Goal: Transaction & Acquisition: Purchase product/service

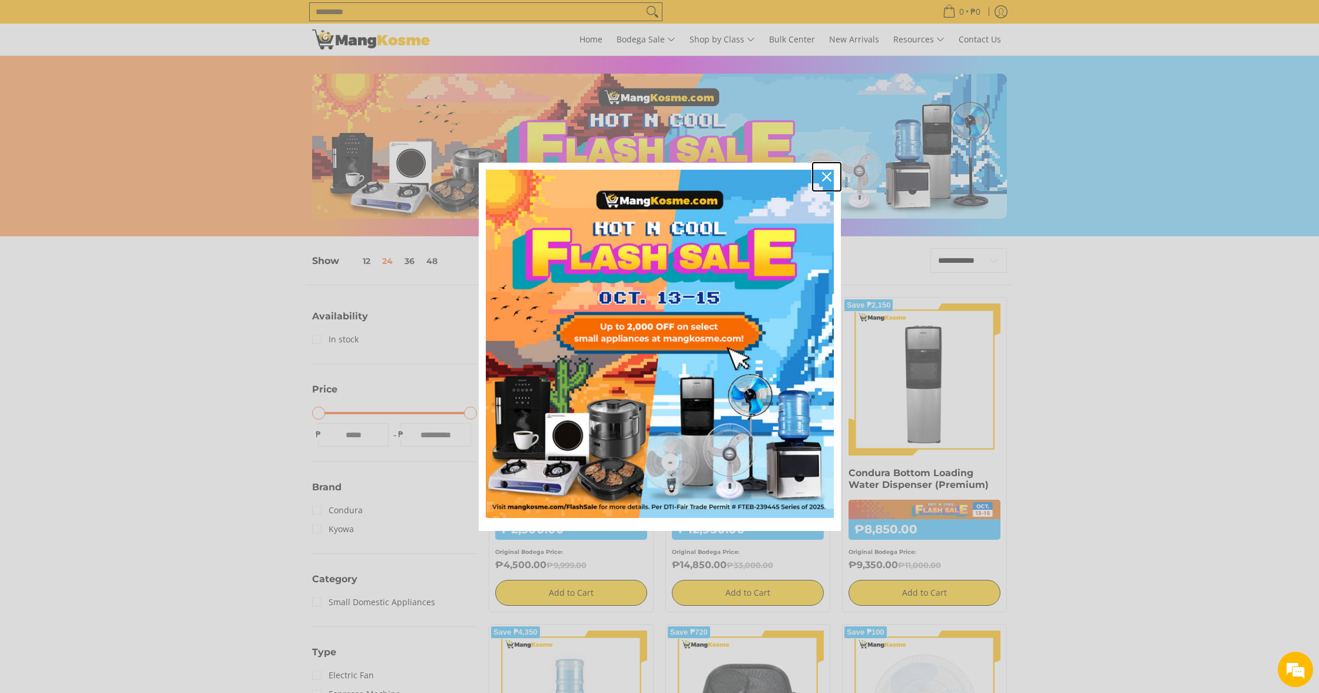
click at [831, 177] on icon "close icon" at bounding box center [826, 176] width 9 height 9
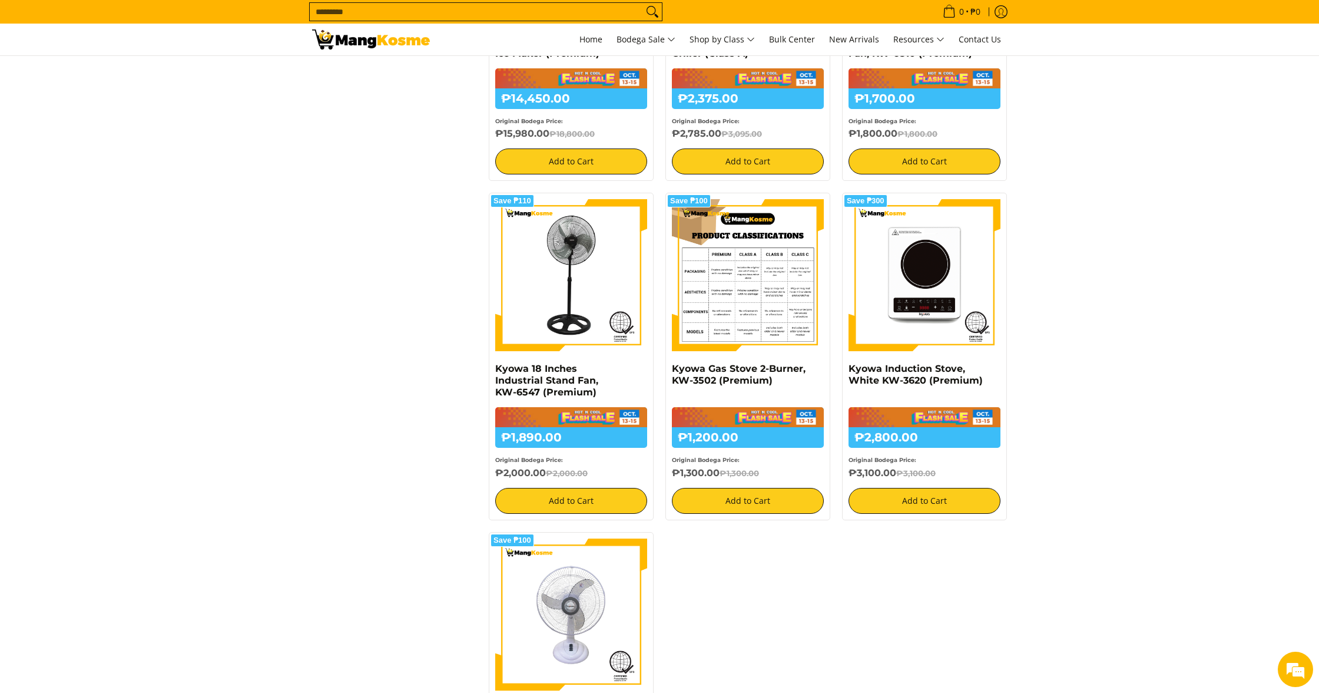
scroll to position [756, 0]
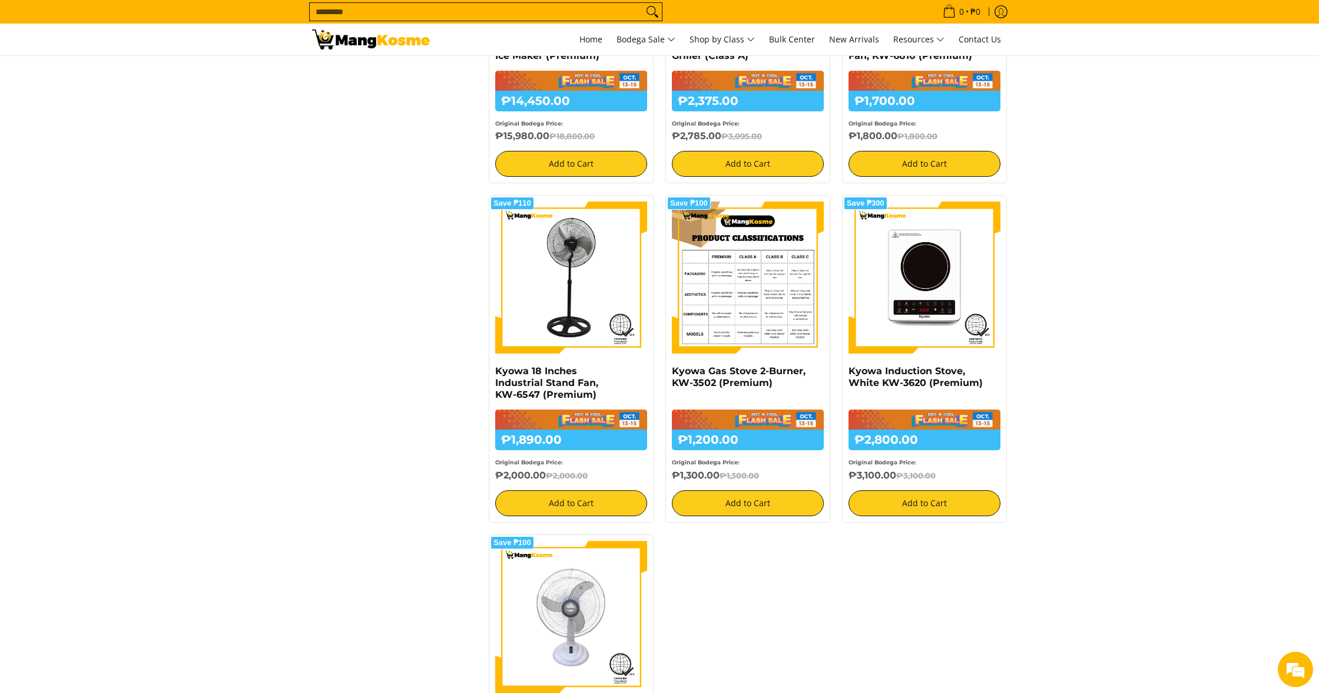
click at [759, 286] on img at bounding box center [748, 277] width 152 height 152
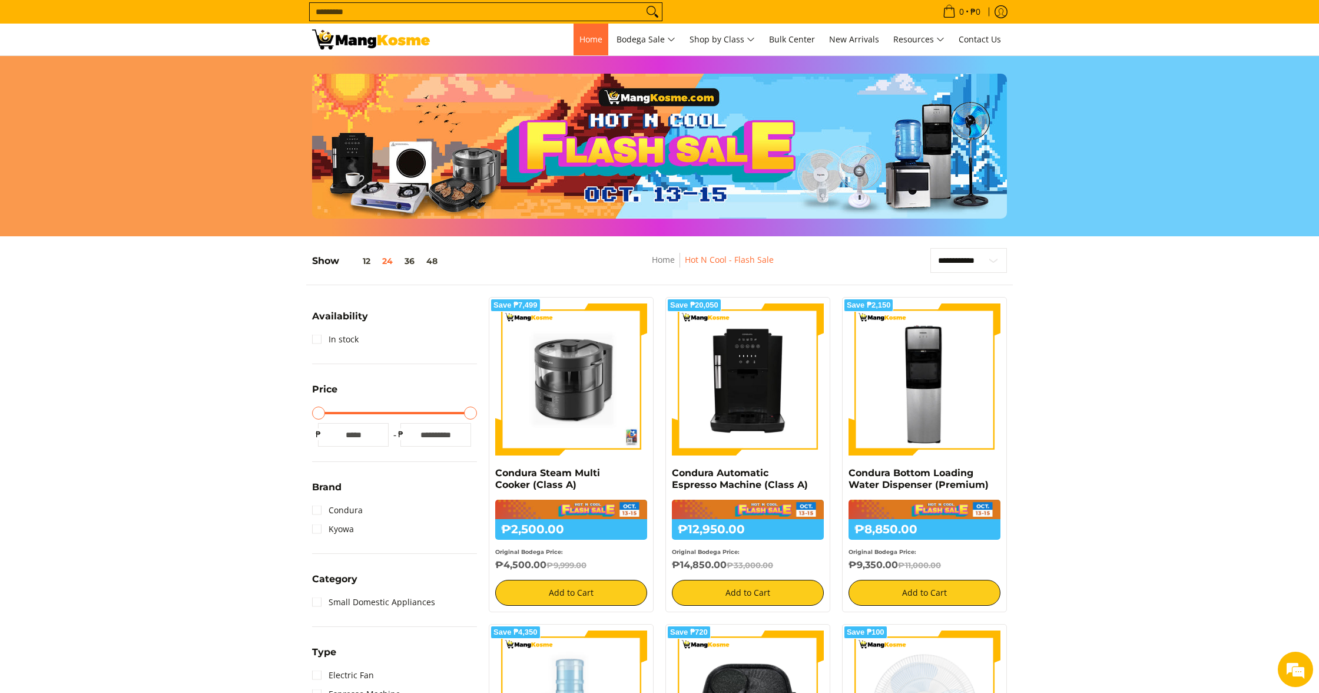
click at [589, 42] on span "Home" at bounding box center [591, 39] width 23 height 11
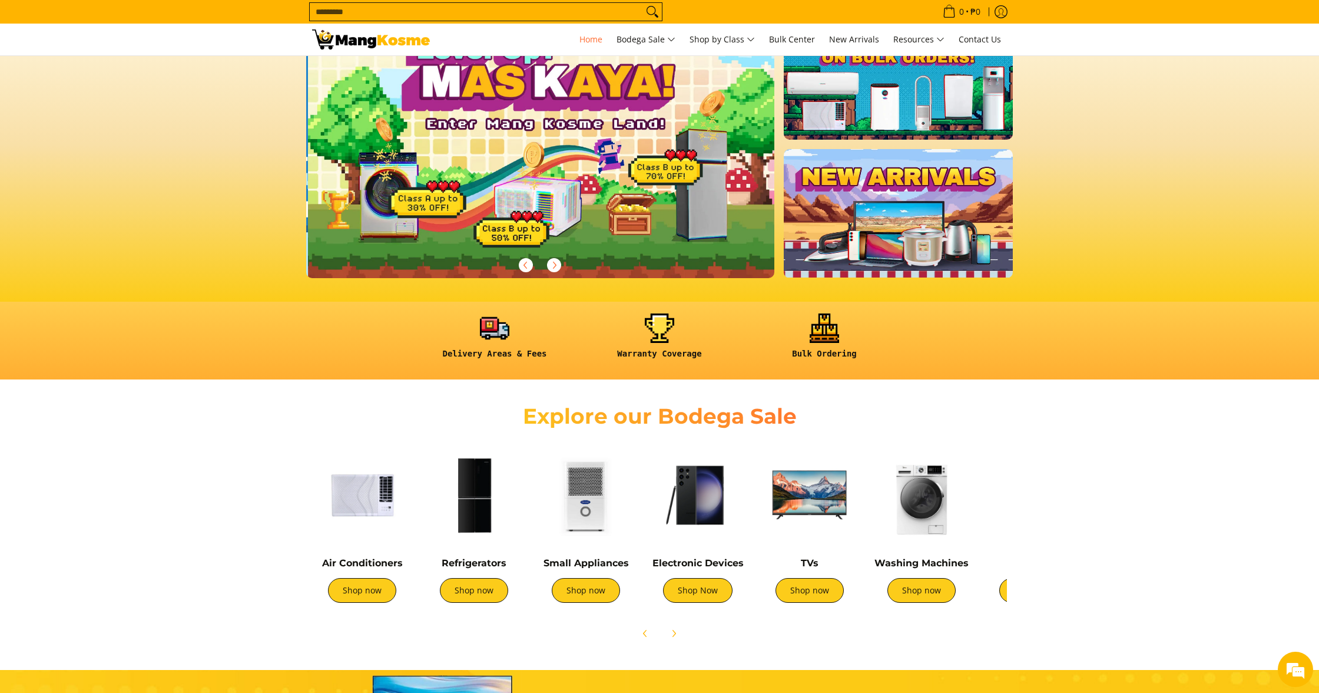
scroll to position [0, 468]
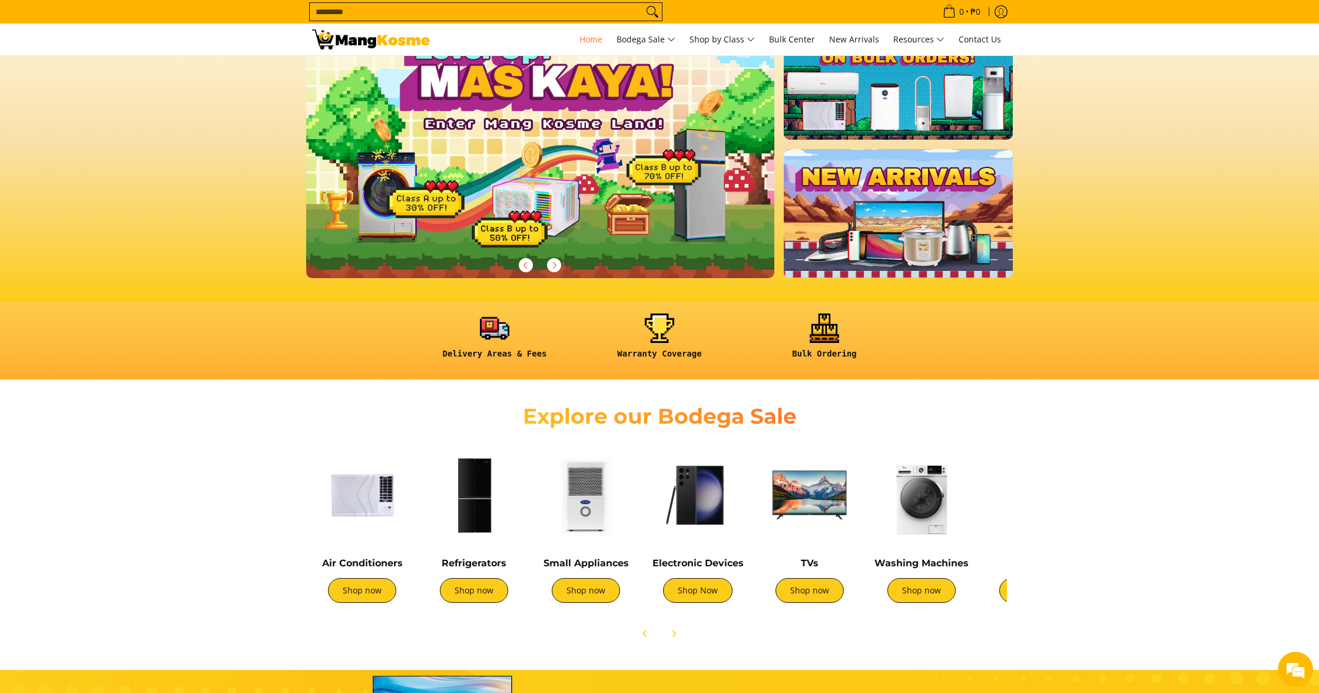
click at [383, 487] on img at bounding box center [362, 495] width 100 height 100
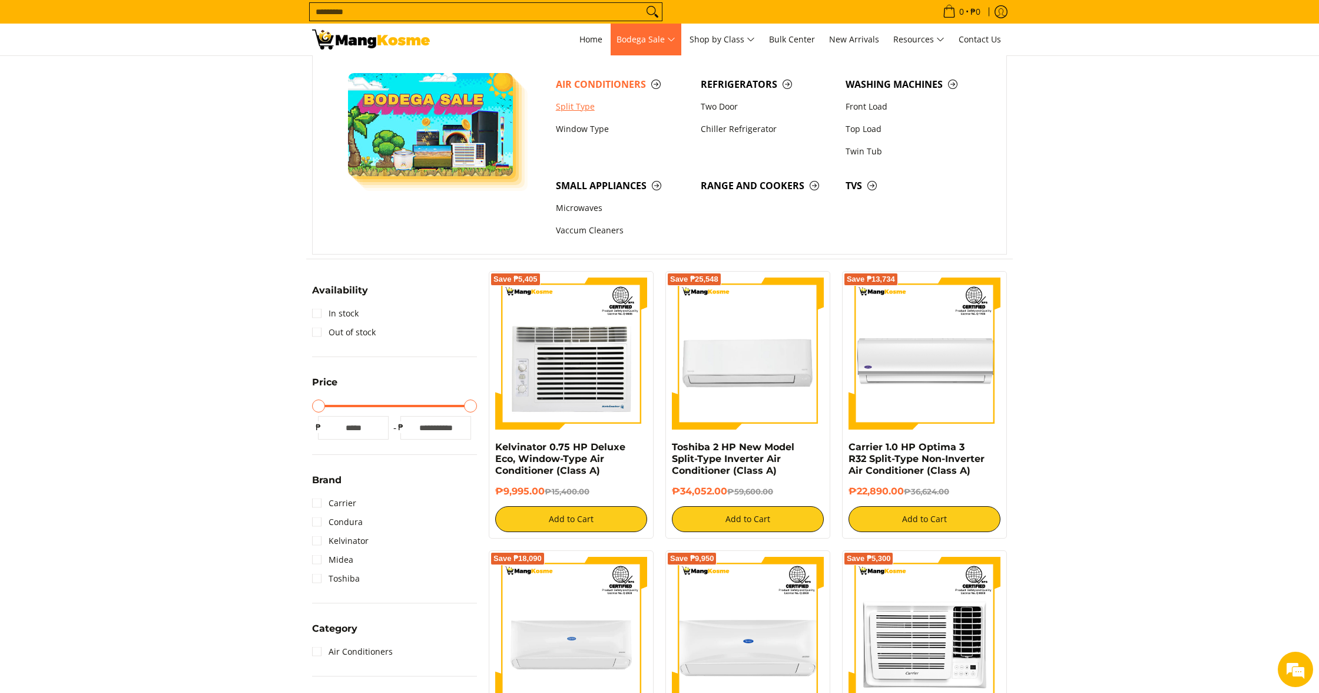
click at [567, 135] on ul "Split Type Window Type" at bounding box center [622, 117] width 145 height 45
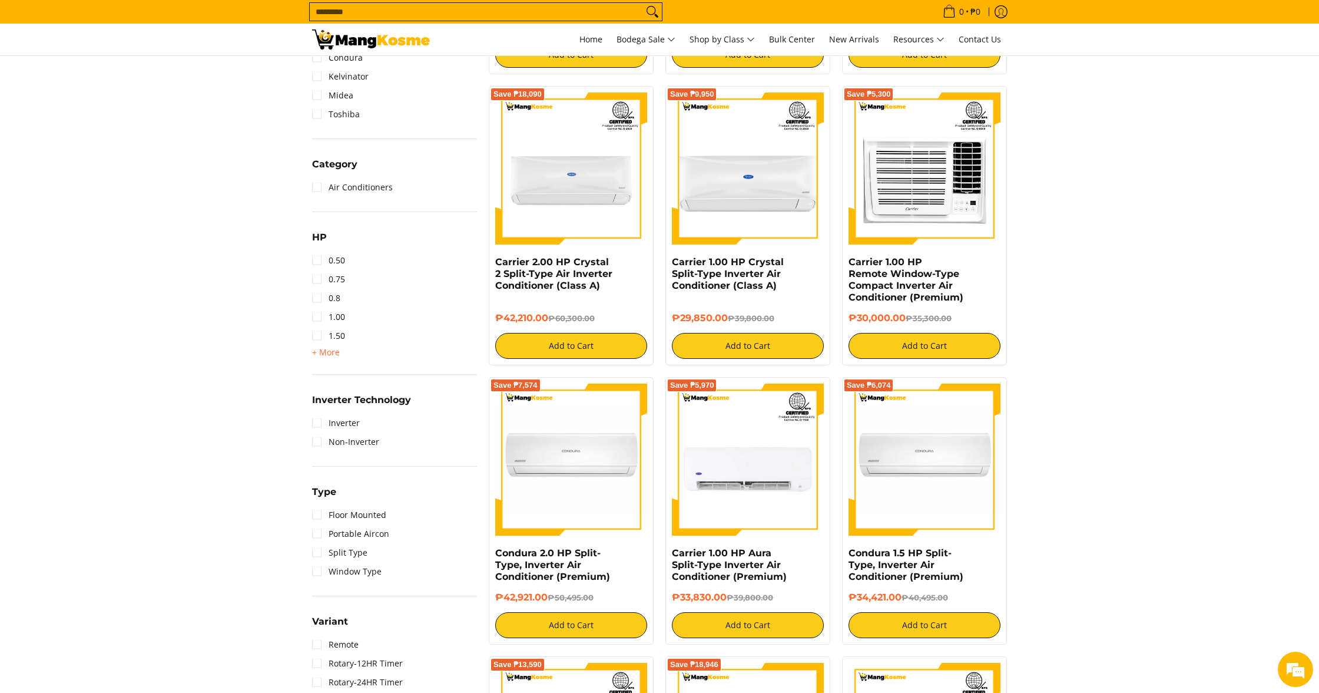
scroll to position [465, 0]
